Goal: Task Accomplishment & Management: Use online tool/utility

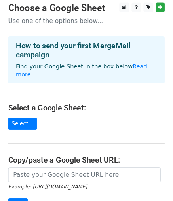
scroll to position [3, 0]
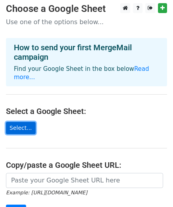
click at [27, 122] on link "Select..." at bounding box center [21, 128] width 30 height 12
click at [16, 122] on link "Select..." at bounding box center [21, 128] width 30 height 12
click at [20, 122] on link "Select..." at bounding box center [21, 128] width 30 height 12
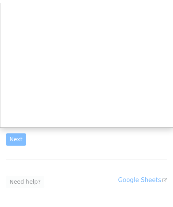
scroll to position [0, 0]
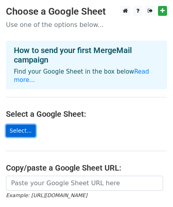
click at [25, 125] on link "Select..." at bounding box center [21, 131] width 30 height 12
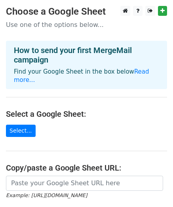
scroll to position [66, 0]
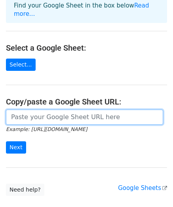
click at [82, 110] on input "url" at bounding box center [84, 117] width 157 height 15
paste input "https://docs.google.com/spreadsheets/d/1qiJaX_hjoQF-SKFdhmI0I17qiSsMVnPG/edit?g…"
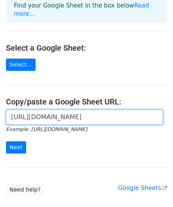
scroll to position [0, 192]
type input "https://docs.google.com/spreadsheets/d/1qiJaX_hjoQF-SKFdhmI0I17qiSsMVnPG/edit?g…"
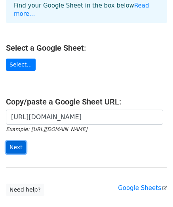
scroll to position [0, 0]
click at [14, 143] on input "Next" at bounding box center [16, 148] width 20 height 12
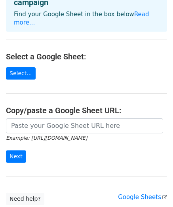
scroll to position [162, 0]
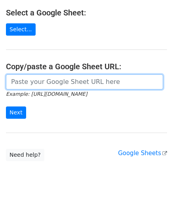
click at [101, 75] on input "url" at bounding box center [84, 82] width 157 height 15
paste input "https://docs.google.com/spreadsheets/d/1Fe_FLwTm-f_DHhCF391PipSTzgKkfqbtu9Zy00e…"
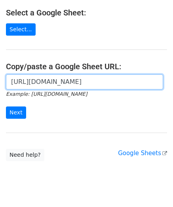
scroll to position [0, 229]
type input "https://docs.google.com/spreadsheets/d/1Fe_FLwTm-f_DHhCF391PipSTzgKkfqbtu9Zy00e…"
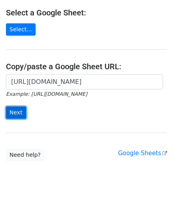
scroll to position [0, 0]
click at [17, 107] on input "Next" at bounding box center [16, 113] width 20 height 12
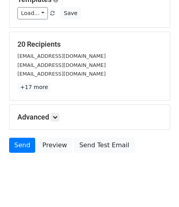
scroll to position [132, 0]
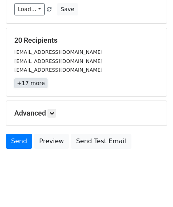
click at [29, 79] on link "+17 more" at bounding box center [30, 84] width 33 height 10
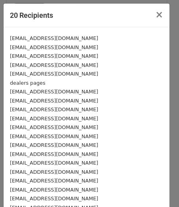
scroll to position [43, 0]
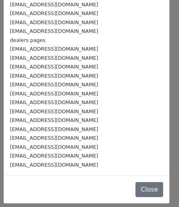
click at [63, 133] on div "[EMAIL_ADDRESS][DOMAIN_NAME]" at bounding box center [87, 129] width 154 height 9
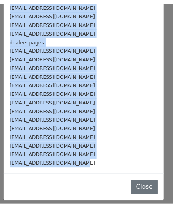
scroll to position [0, 0]
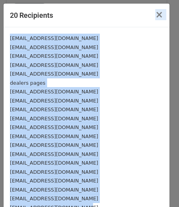
drag, startPoint x: 76, startPoint y: 167, endPoint x: 60, endPoint y: 27, distance: 141.3
click at [60, 27] on div "20 Recipients × careers@magentapower.com careers@exicom.co.in careers@lohum.com…" at bounding box center [86, 125] width 167 height 244
click at [150, 16] on button "×" at bounding box center [159, 15] width 21 height 22
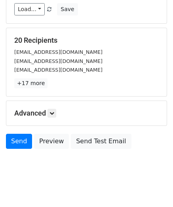
click at [44, 65] on div "[EMAIL_ADDRESS][DOMAIN_NAME]" at bounding box center [86, 69] width 157 height 9
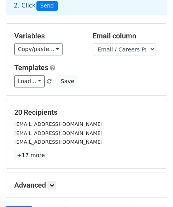
scroll to position [60, 0]
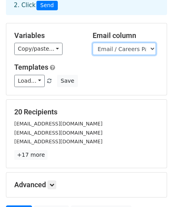
click at [108, 43] on select "Company Location (NCR) Email / Careers Page Notes" at bounding box center [124, 49] width 63 height 12
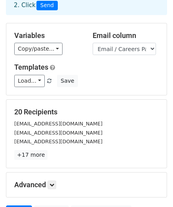
click at [102, 108] on h5 "20 Recipients" at bounding box center [86, 112] width 145 height 9
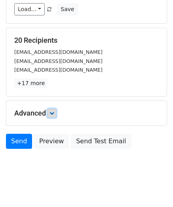
click at [53, 111] on icon at bounding box center [52, 113] width 5 height 5
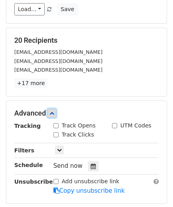
scroll to position [210, 0]
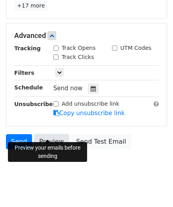
click at [58, 136] on link "Preview" at bounding box center [51, 141] width 35 height 15
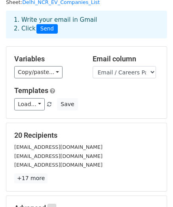
scroll to position [35, 0]
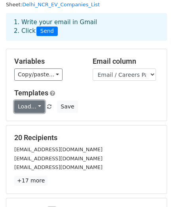
click at [33, 101] on link "Load..." at bounding box center [29, 107] width 31 height 12
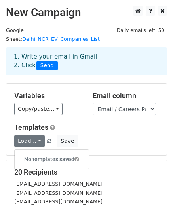
click at [79, 52] on div "1. Write your email in Gmail 2. Click Send" at bounding box center [86, 61] width 157 height 18
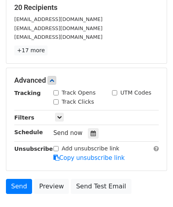
scroll to position [210, 0]
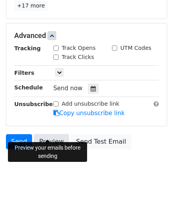
click at [54, 134] on link "Preview" at bounding box center [51, 141] width 35 height 15
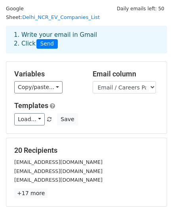
scroll to position [0, 0]
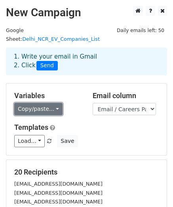
click at [44, 103] on link "Copy/paste..." at bounding box center [38, 109] width 48 height 12
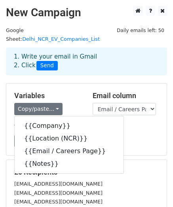
click at [140, 135] on div "Load... No templates saved Save" at bounding box center [86, 141] width 157 height 12
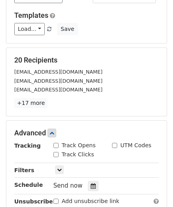
scroll to position [113, 0]
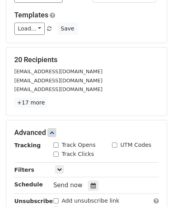
click at [61, 86] on div "20 Recipients careers@magentapower.com careers@exicom.co.in careers@lohum.com +…" at bounding box center [86, 82] width 145 height 52
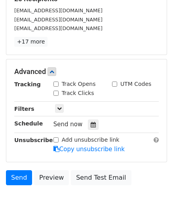
scroll to position [179, 0]
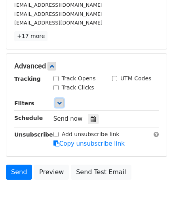
click at [59, 101] on icon at bounding box center [59, 103] width 5 height 5
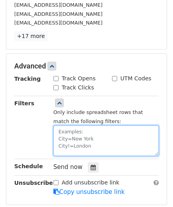
click at [86, 130] on textarea at bounding box center [107, 141] width 106 height 31
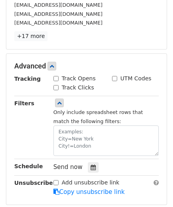
click at [124, 109] on small "Only include spreadsheet rows that match the following filters:" at bounding box center [99, 116] width 90 height 15
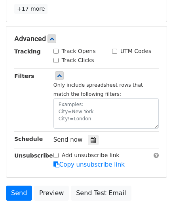
scroll to position [258, 0]
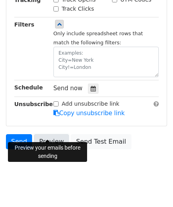
click at [52, 134] on link "Preview" at bounding box center [51, 141] width 35 height 15
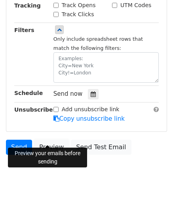
scroll to position [253, 0]
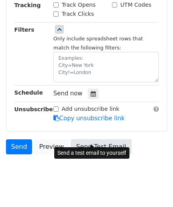
click at [91, 140] on link "Send Test Email" at bounding box center [101, 147] width 60 height 15
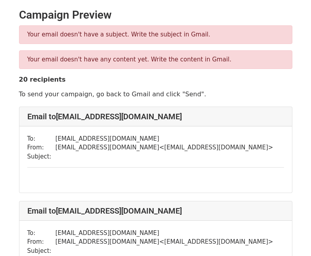
click at [159, 34] on p "Your email doesn't have a subject. Write the subject in Gmail." at bounding box center [155, 35] width 257 height 8
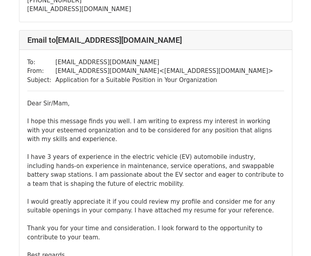
scroll to position [4124, 0]
